Goal: Information Seeking & Learning: Find specific fact

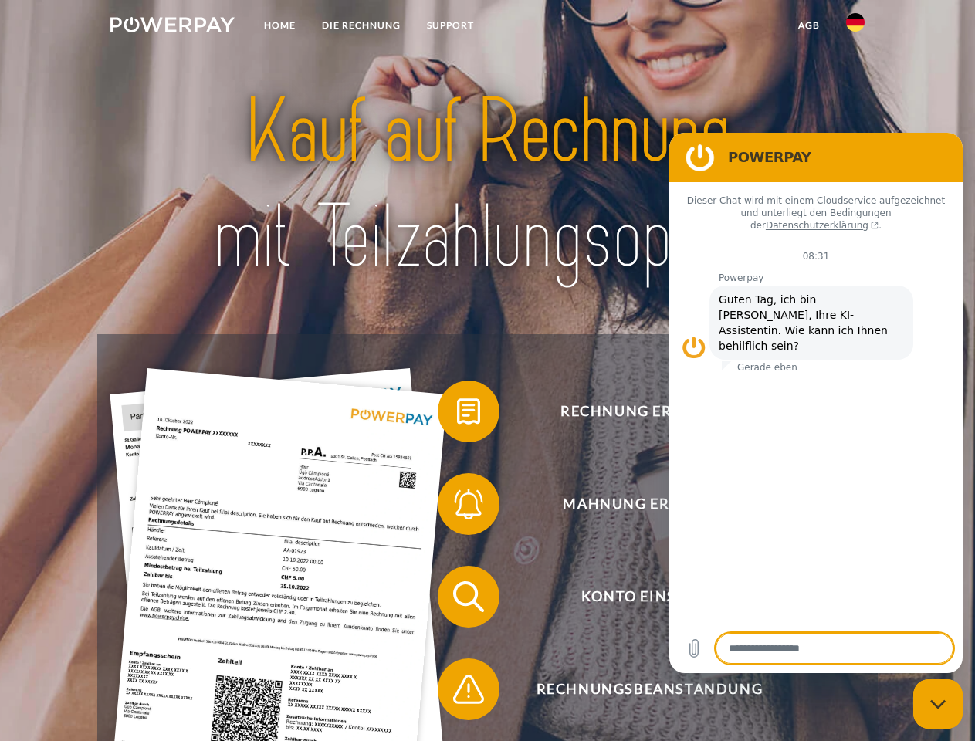
click at [172, 27] on img at bounding box center [172, 24] width 124 height 15
click at [856, 27] on img at bounding box center [855, 22] width 19 height 19
click at [809, 25] on link "agb" at bounding box center [809, 26] width 48 height 28
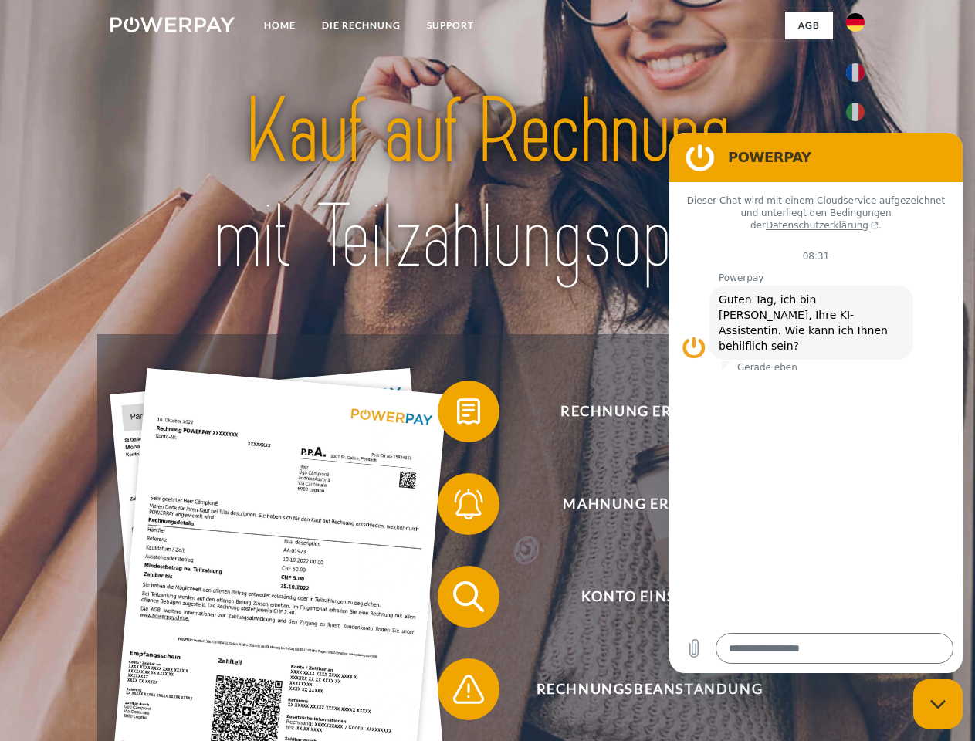
click at [457, 415] on span at bounding box center [445, 411] width 77 height 77
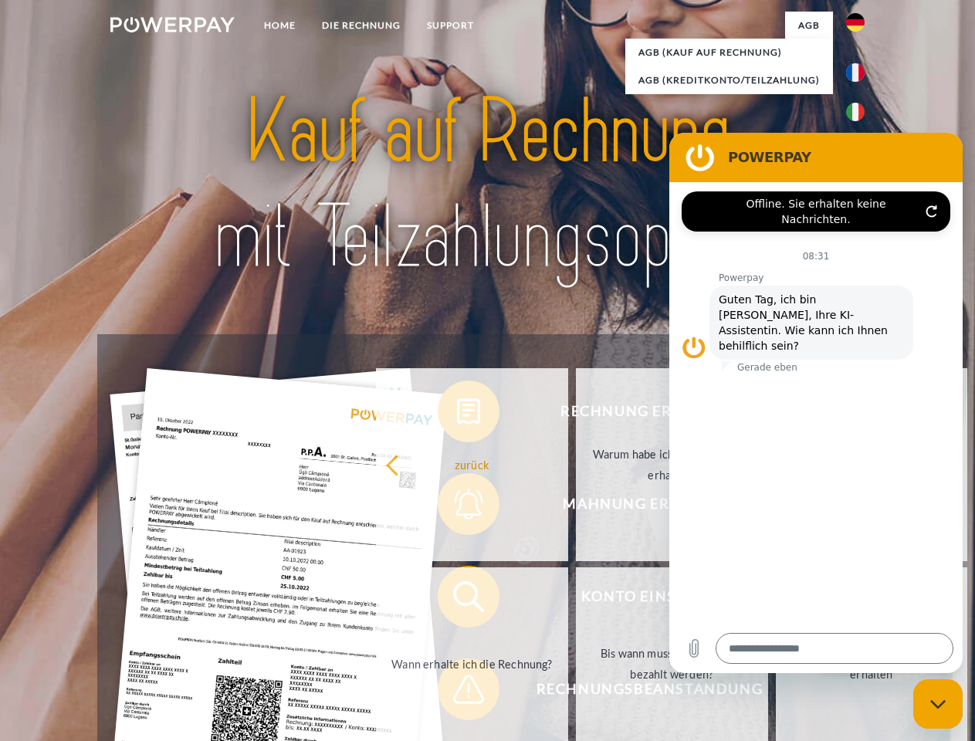
click at [457, 507] on div "Rechnung erhalten? Mahnung erhalten? Konto einsehen" at bounding box center [487, 643] width 780 height 618
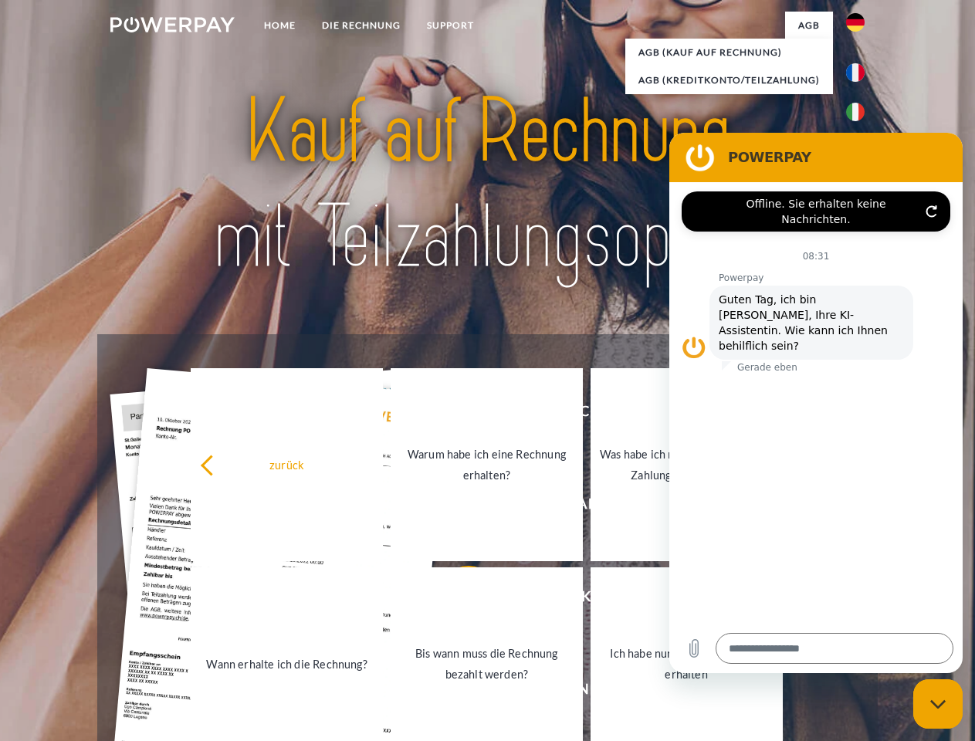
click at [457, 600] on link "Bis wann muss die Rechnung bezahlt werden?" at bounding box center [487, 664] width 192 height 193
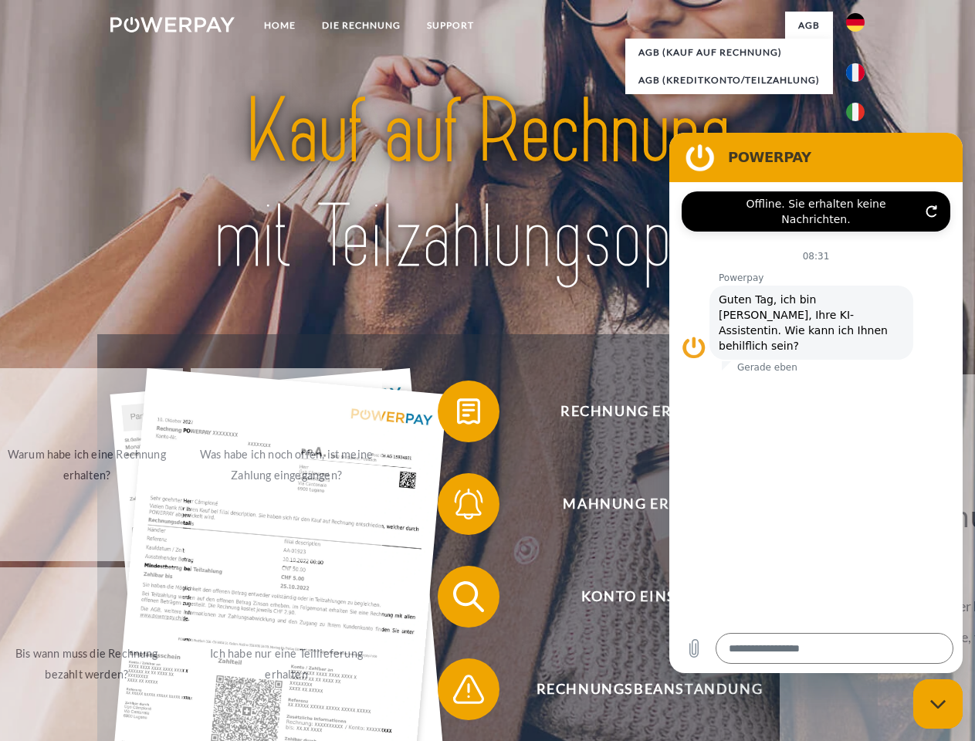
click at [457, 693] on span at bounding box center [445, 689] width 77 height 77
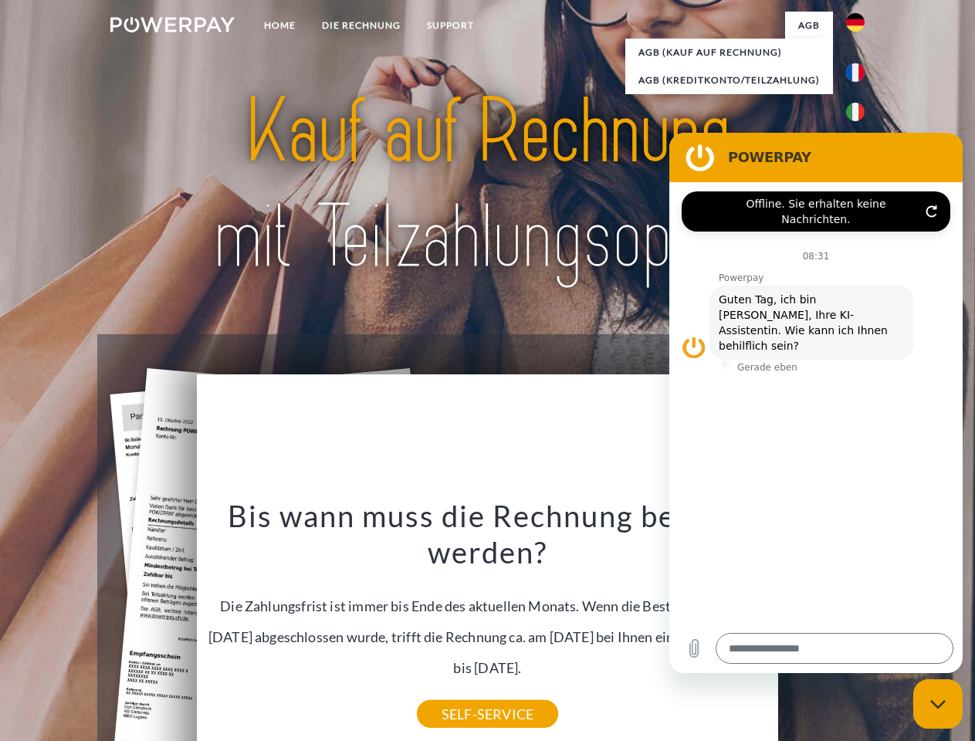
click at [938, 704] on icon "Messaging-Fenster schließen" at bounding box center [939, 705] width 16 height 10
type textarea "*"
